Goal: Transaction & Acquisition: Purchase product/service

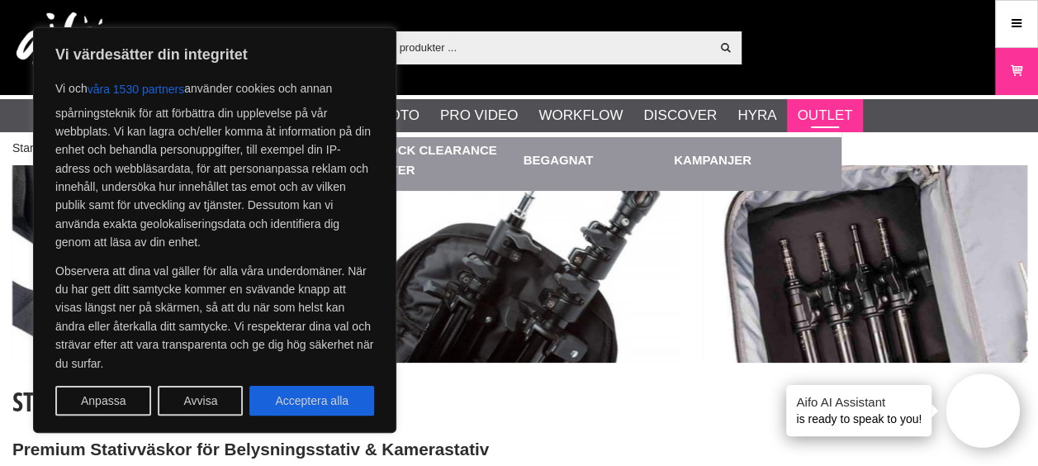
click at [826, 119] on link "Outlet" at bounding box center [824, 115] width 55 height 21
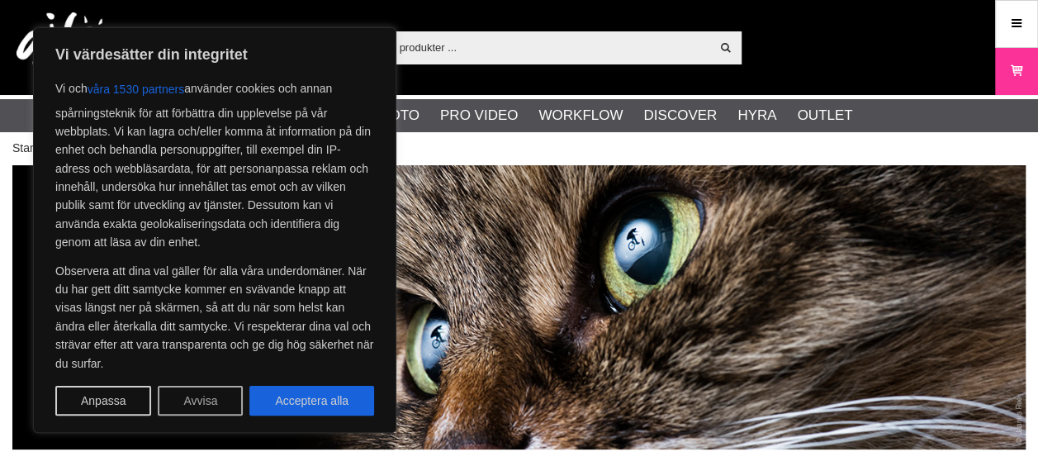
click at [202, 401] on button "Avvisa" at bounding box center [200, 401] width 85 height 30
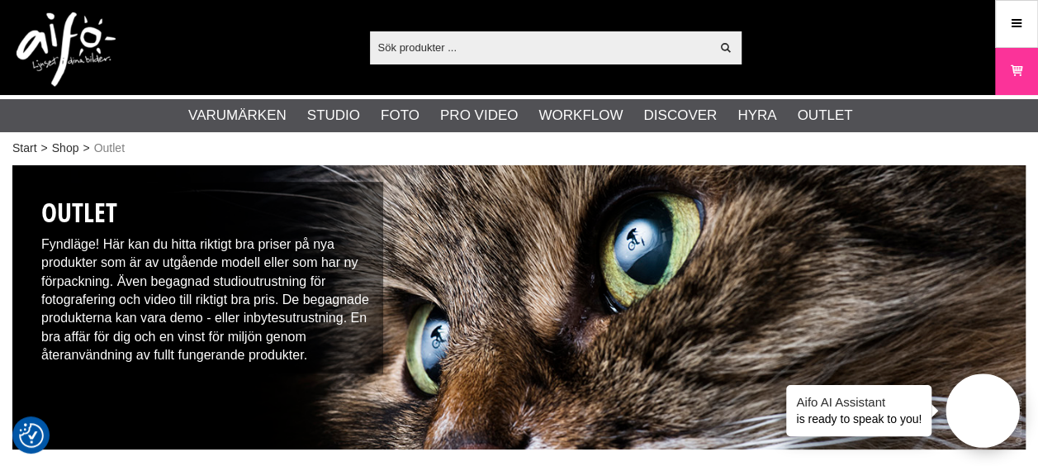
scroll to position [407, 0]
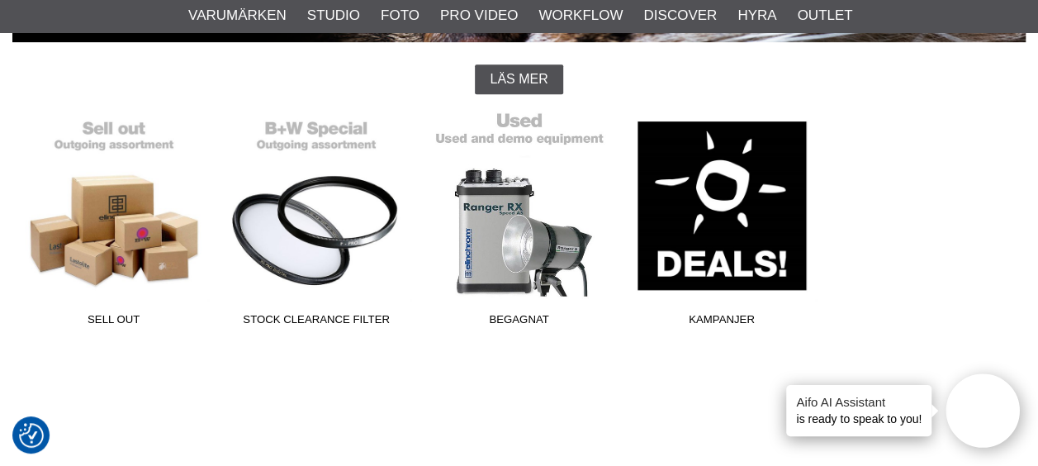
click at [518, 223] on link "Begagnat" at bounding box center [519, 222] width 202 height 223
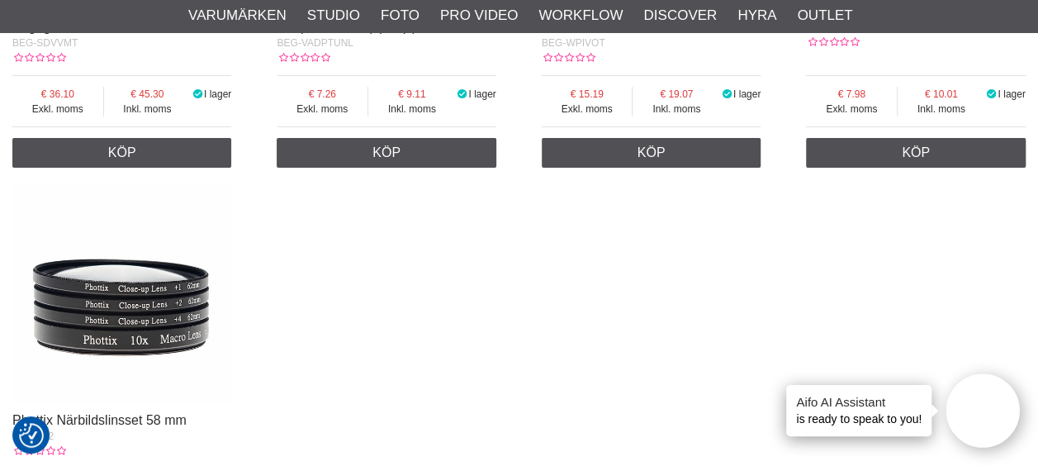
scroll to position [3259, 0]
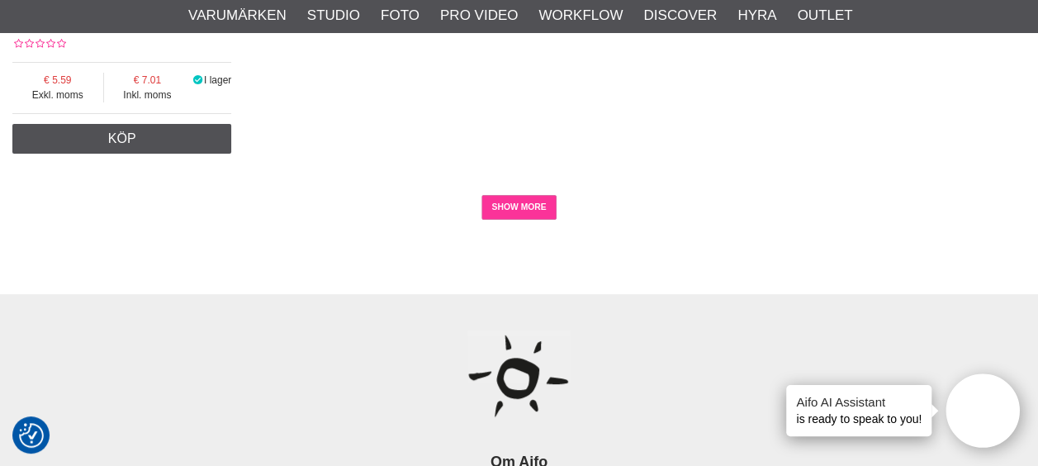
drag, startPoint x: 0, startPoint y: 0, endPoint x: 518, endPoint y: 223, distance: 563.9
click at [518, 220] on link "SHOW MORE" at bounding box center [519, 207] width 75 height 25
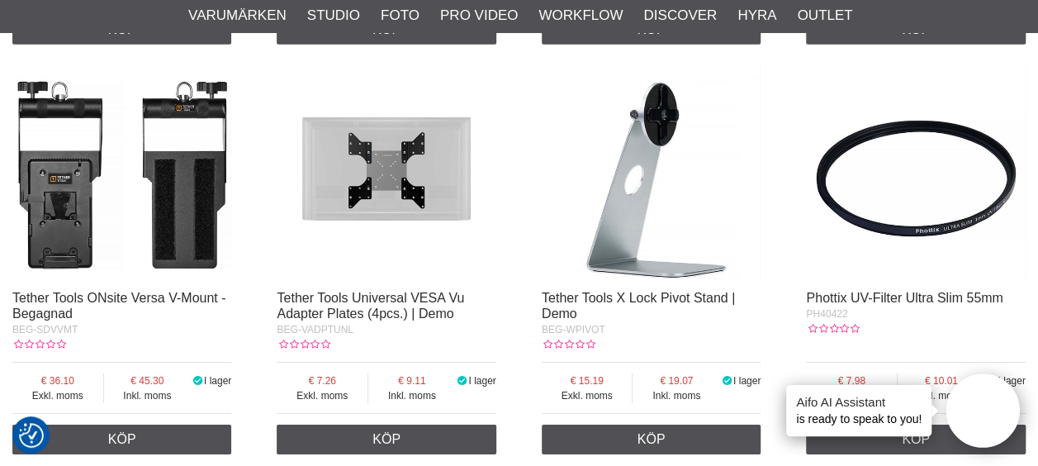
scroll to position [2158, 0]
